Goal: Information Seeking & Learning: Learn about a topic

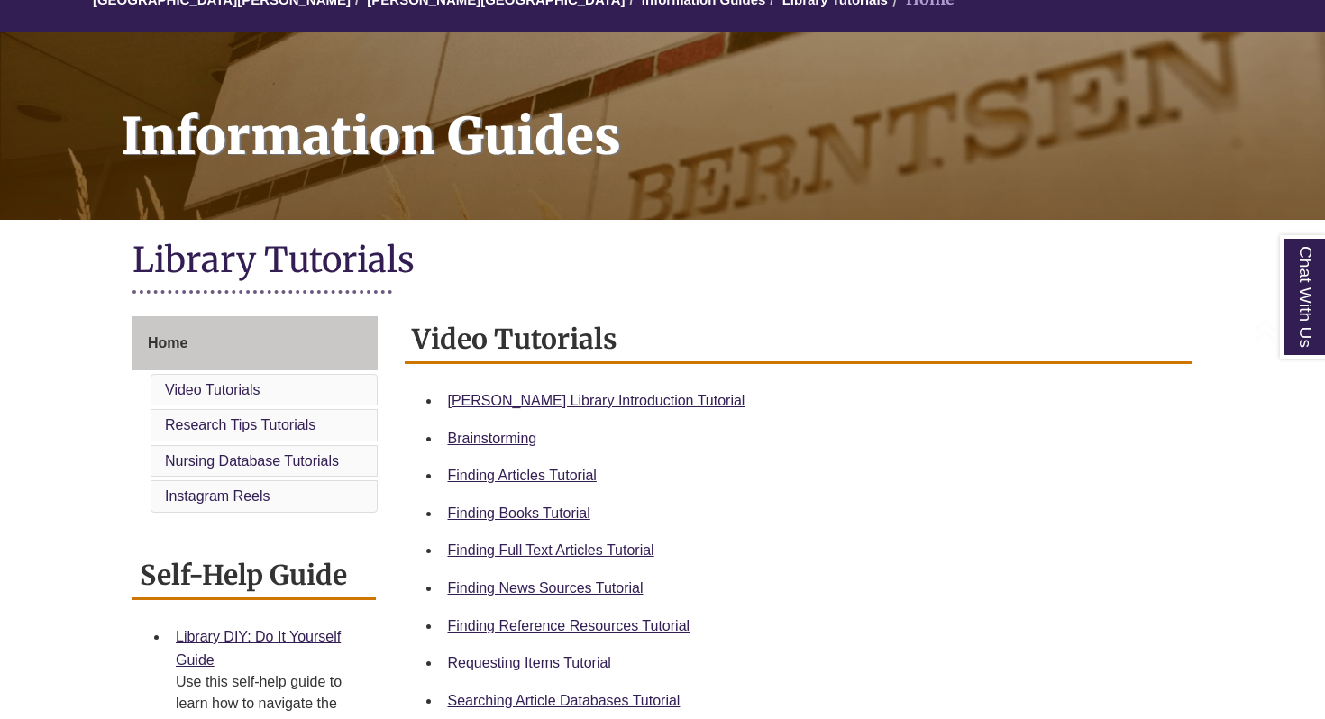
scroll to position [211, 0]
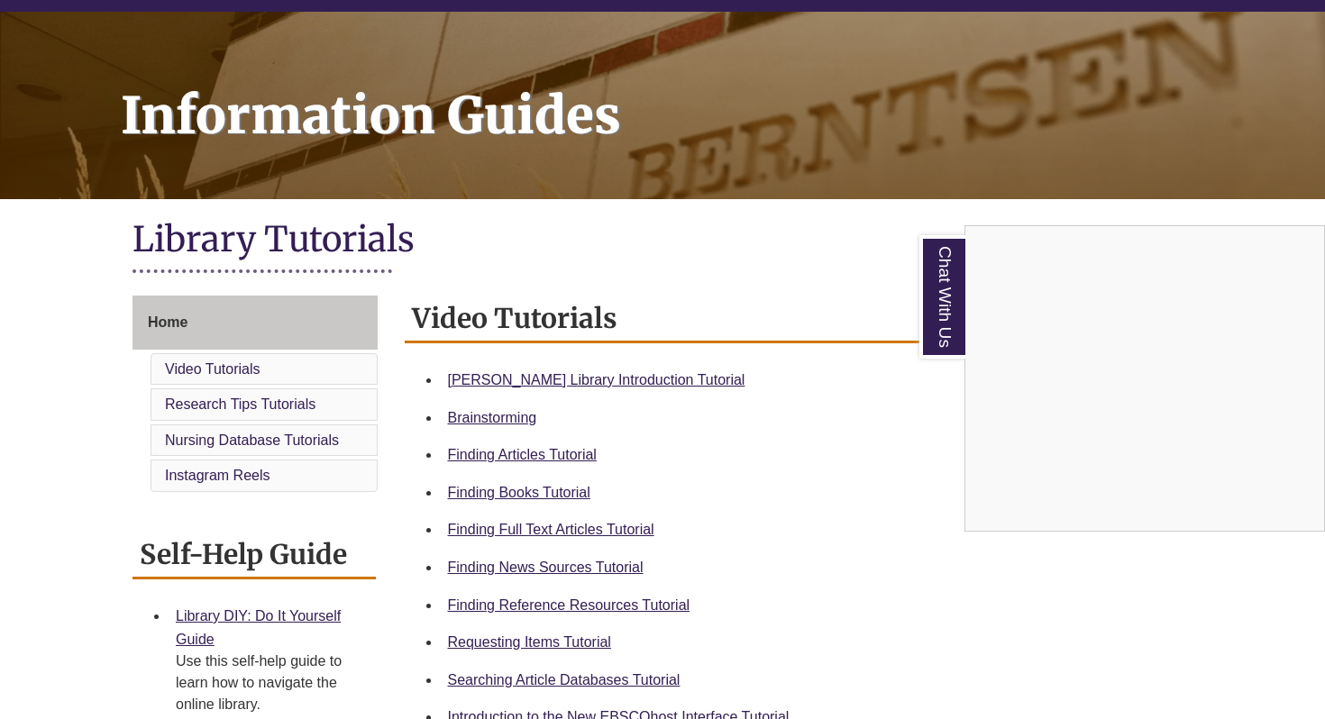
click at [506, 491] on div "Chat With Us" at bounding box center [662, 359] width 1325 height 719
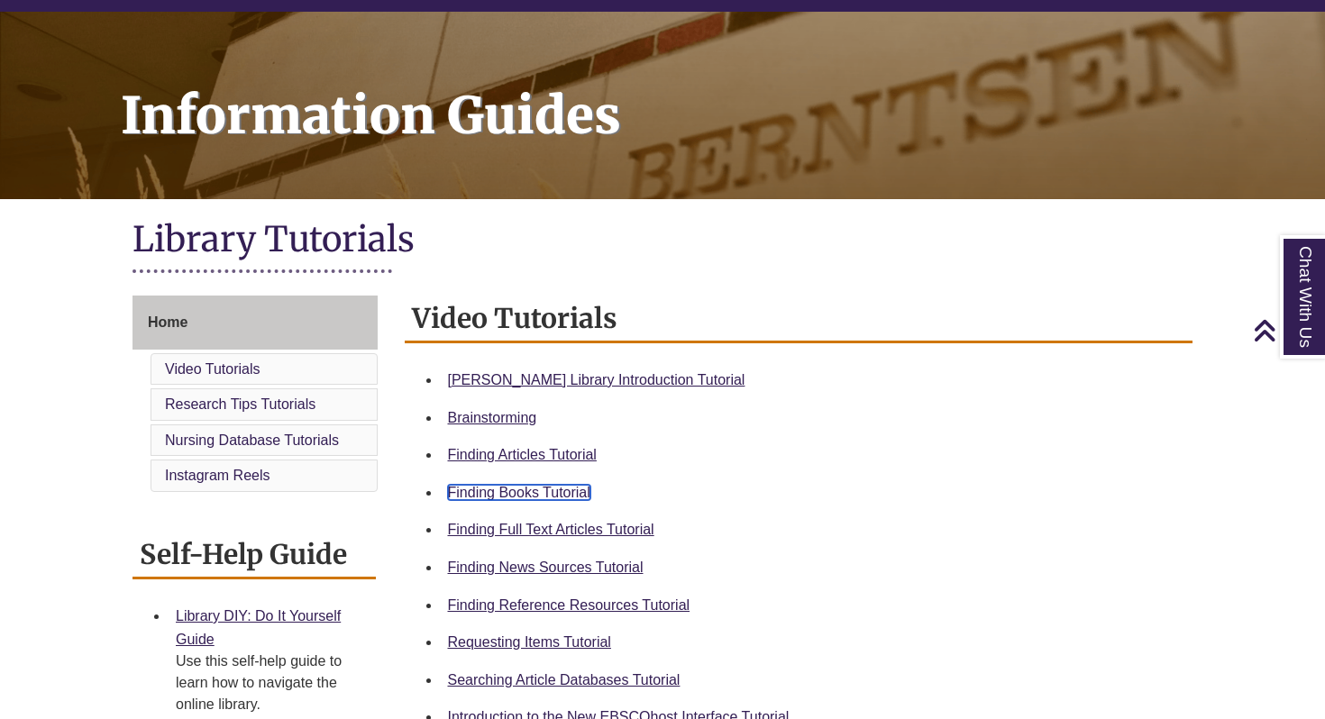
click at [506, 491] on link "Finding Books Tutorial" at bounding box center [519, 492] width 142 height 15
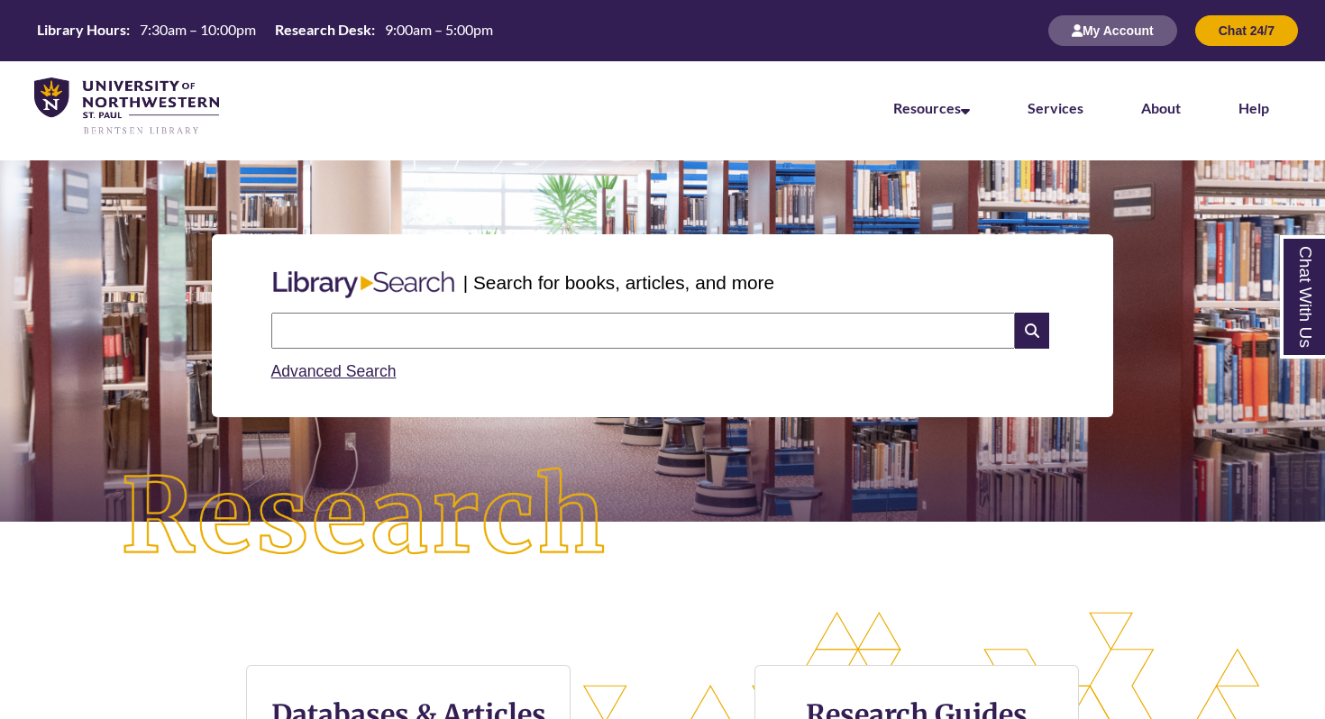
scroll to position [387, 1325]
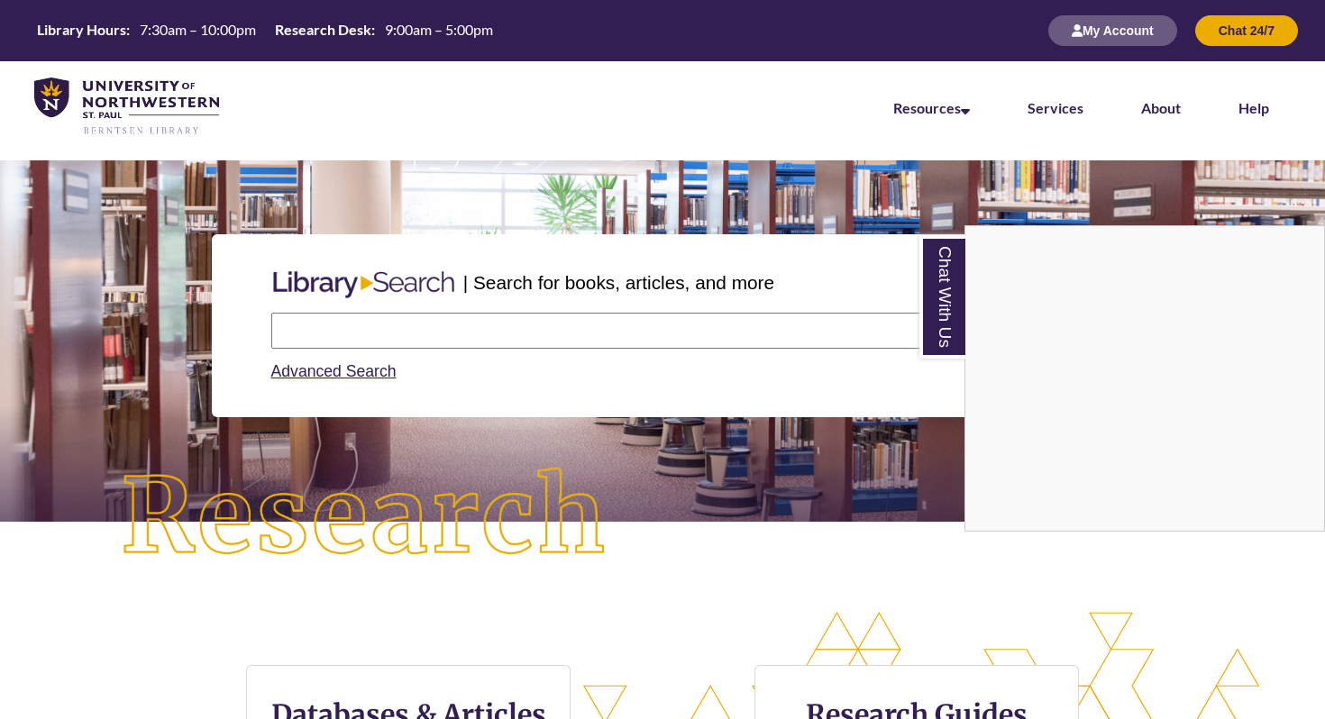
click at [474, 323] on div "Chat With Us" at bounding box center [662, 359] width 1325 height 719
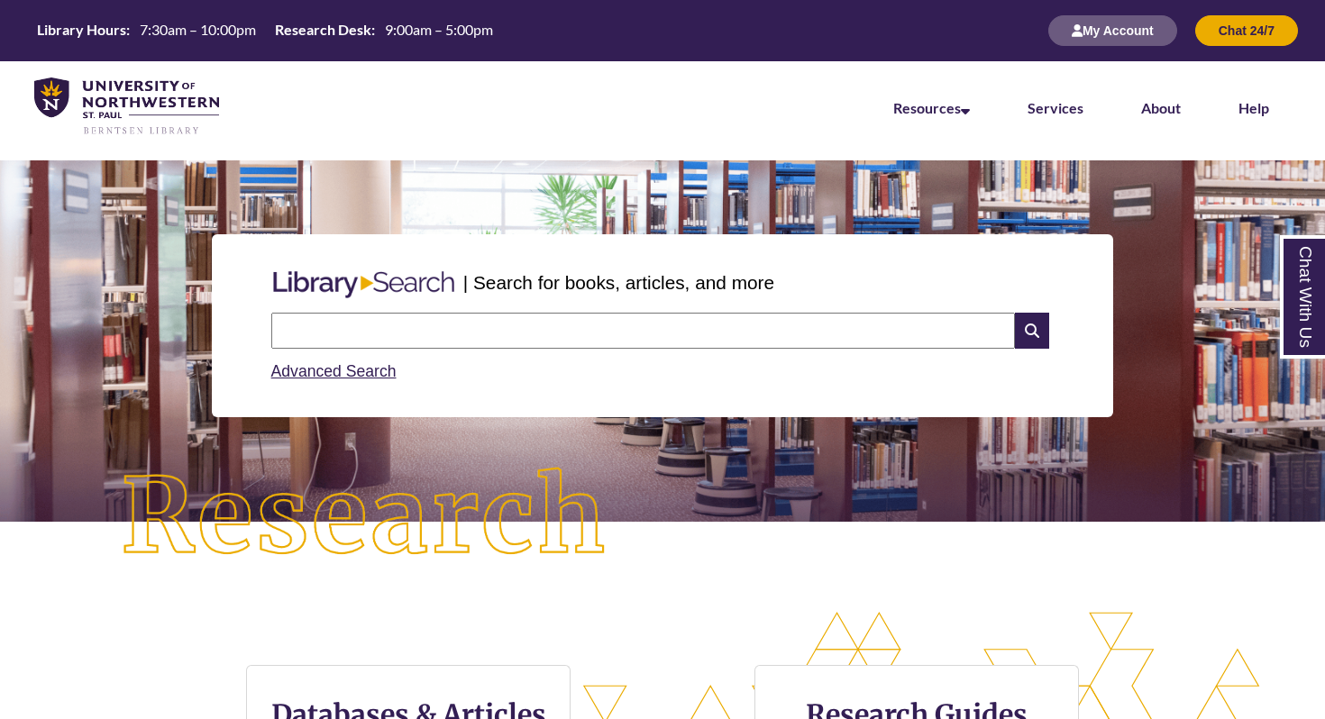
click at [467, 333] on input "text" at bounding box center [643, 331] width 744 height 36
paste input "**********"
type input "**********"
click at [1032, 335] on icon at bounding box center [1032, 331] width 34 height 36
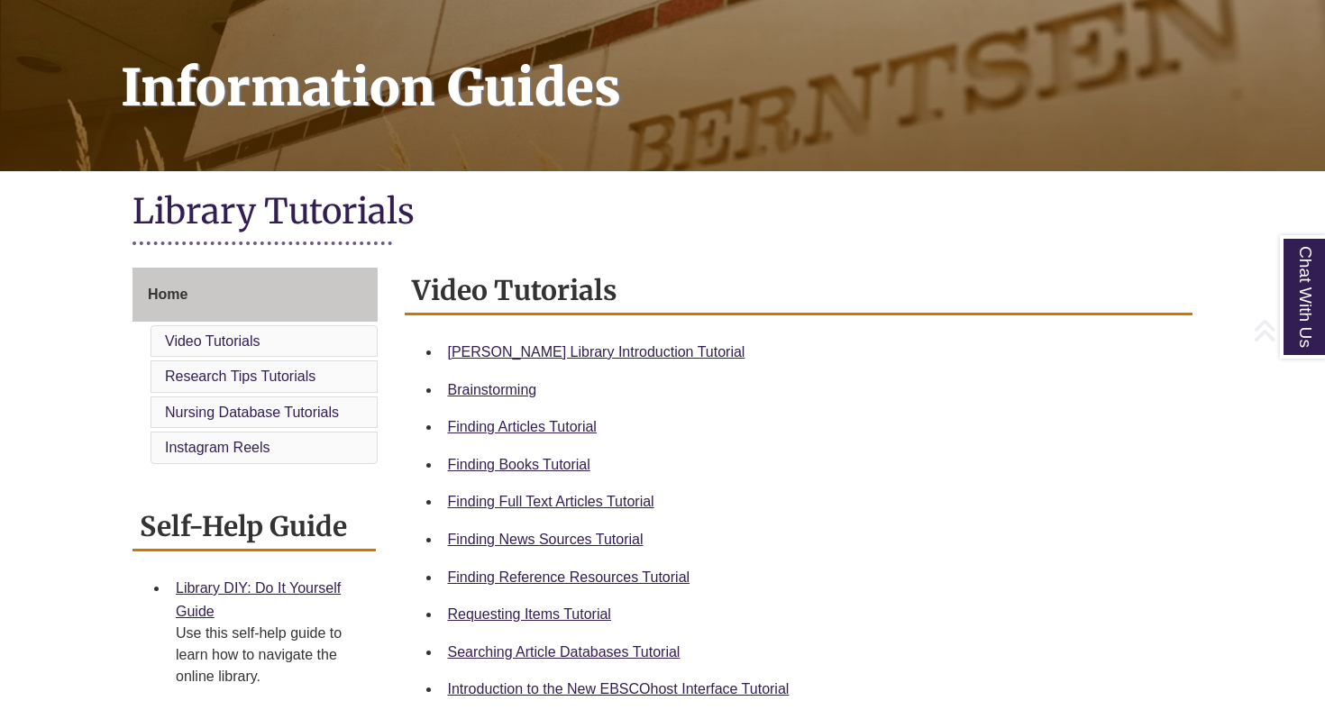
scroll to position [338, 0]
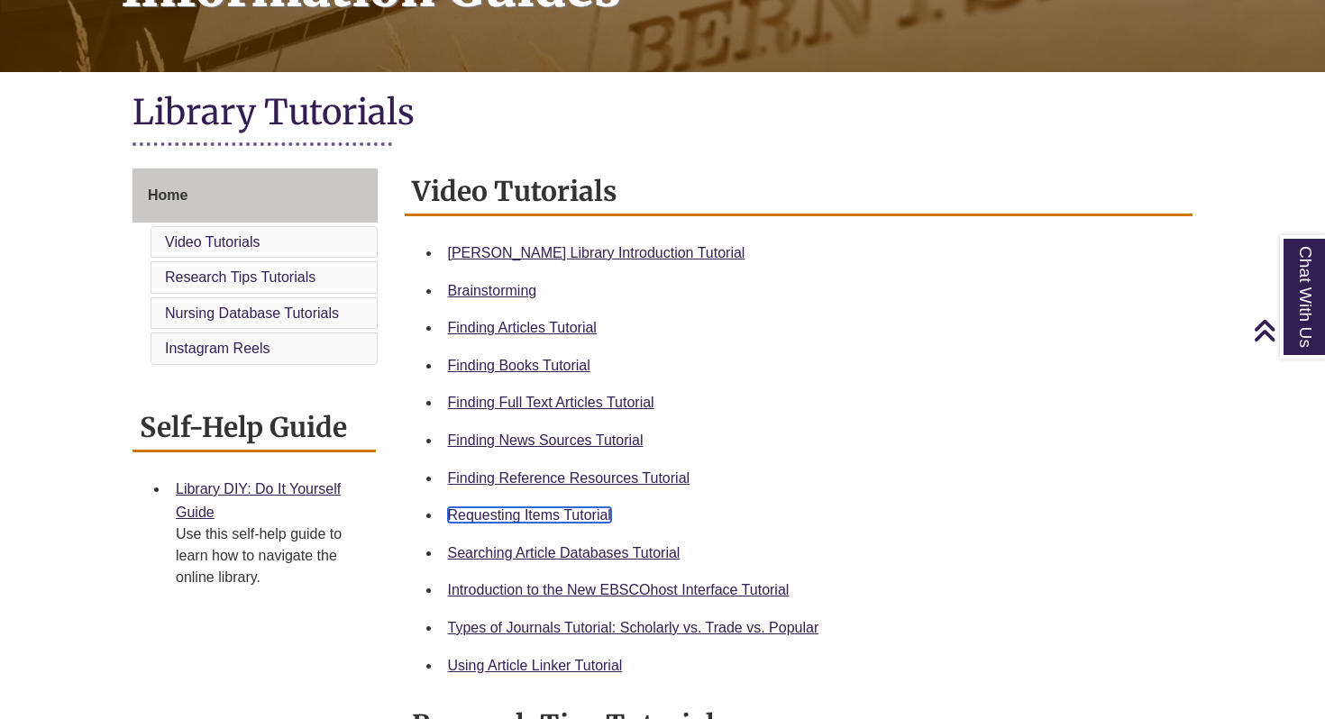
click at [514, 514] on link "Requesting Items Tutorial" at bounding box center [529, 514] width 163 height 15
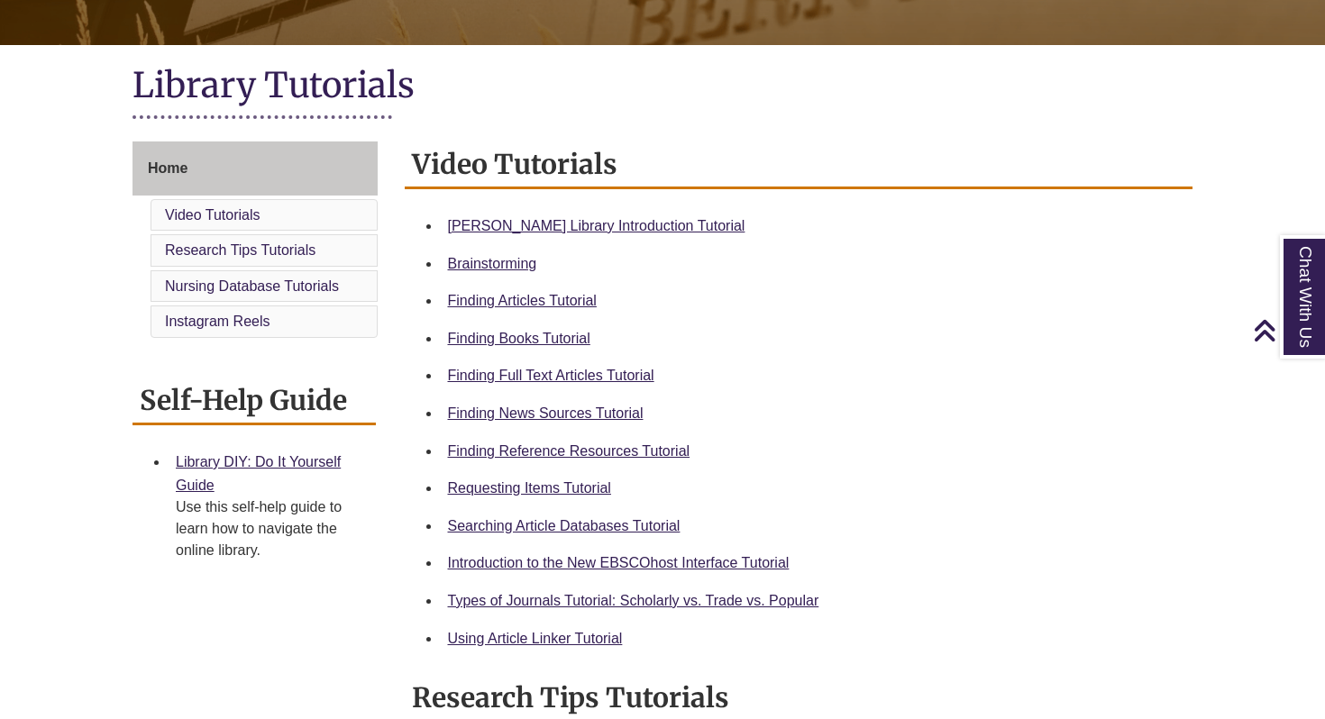
scroll to position [412, 0]
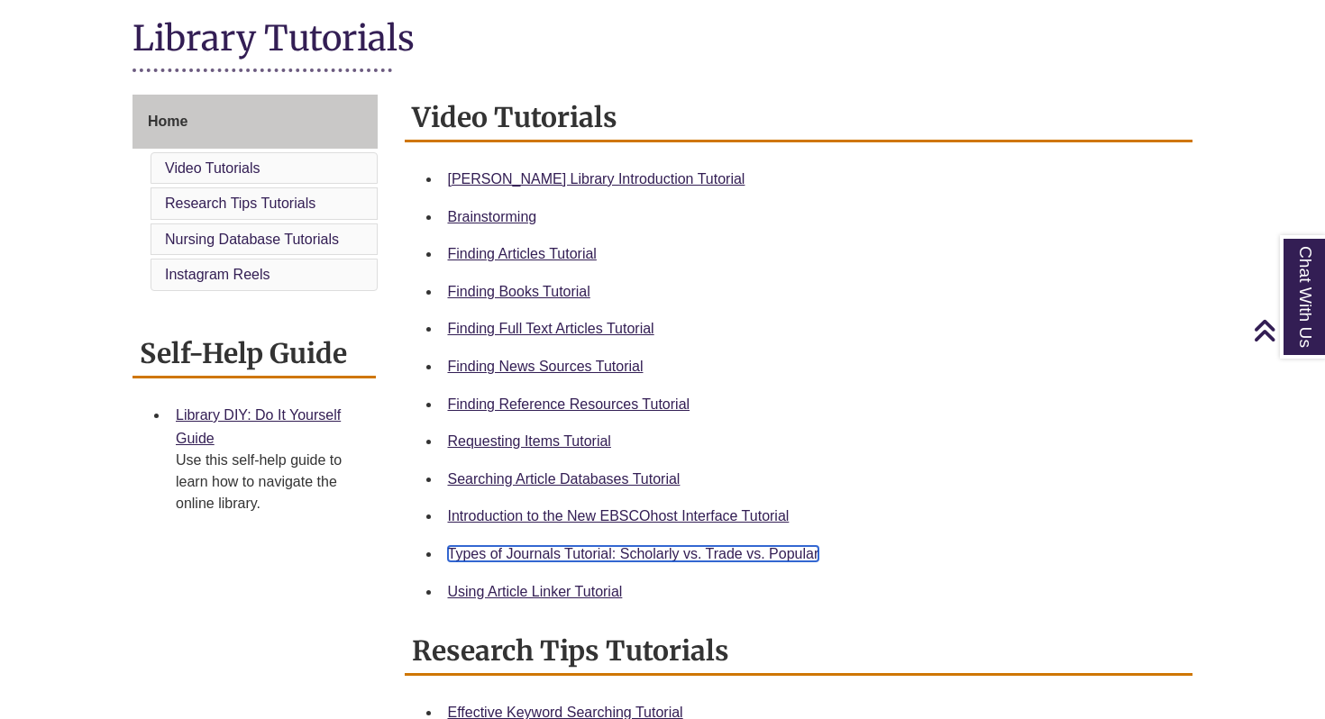
click at [543, 553] on link "Types of Journals Tutorial: Scholarly vs. Trade vs. Popular" at bounding box center [633, 553] width 371 height 15
